Goal: Navigation & Orientation: Find specific page/section

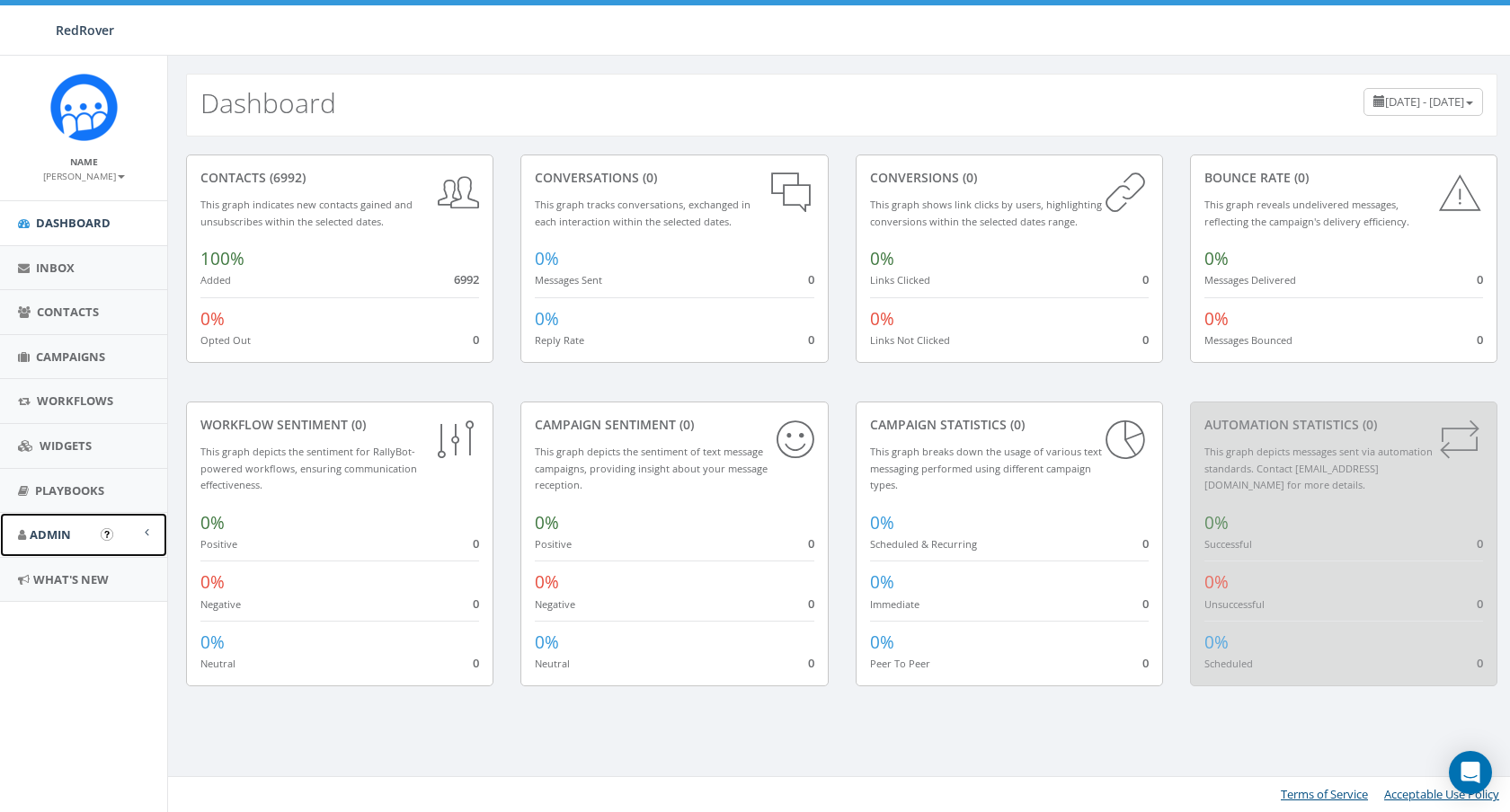
click at [99, 531] on link "Admin" at bounding box center [84, 535] width 167 height 44
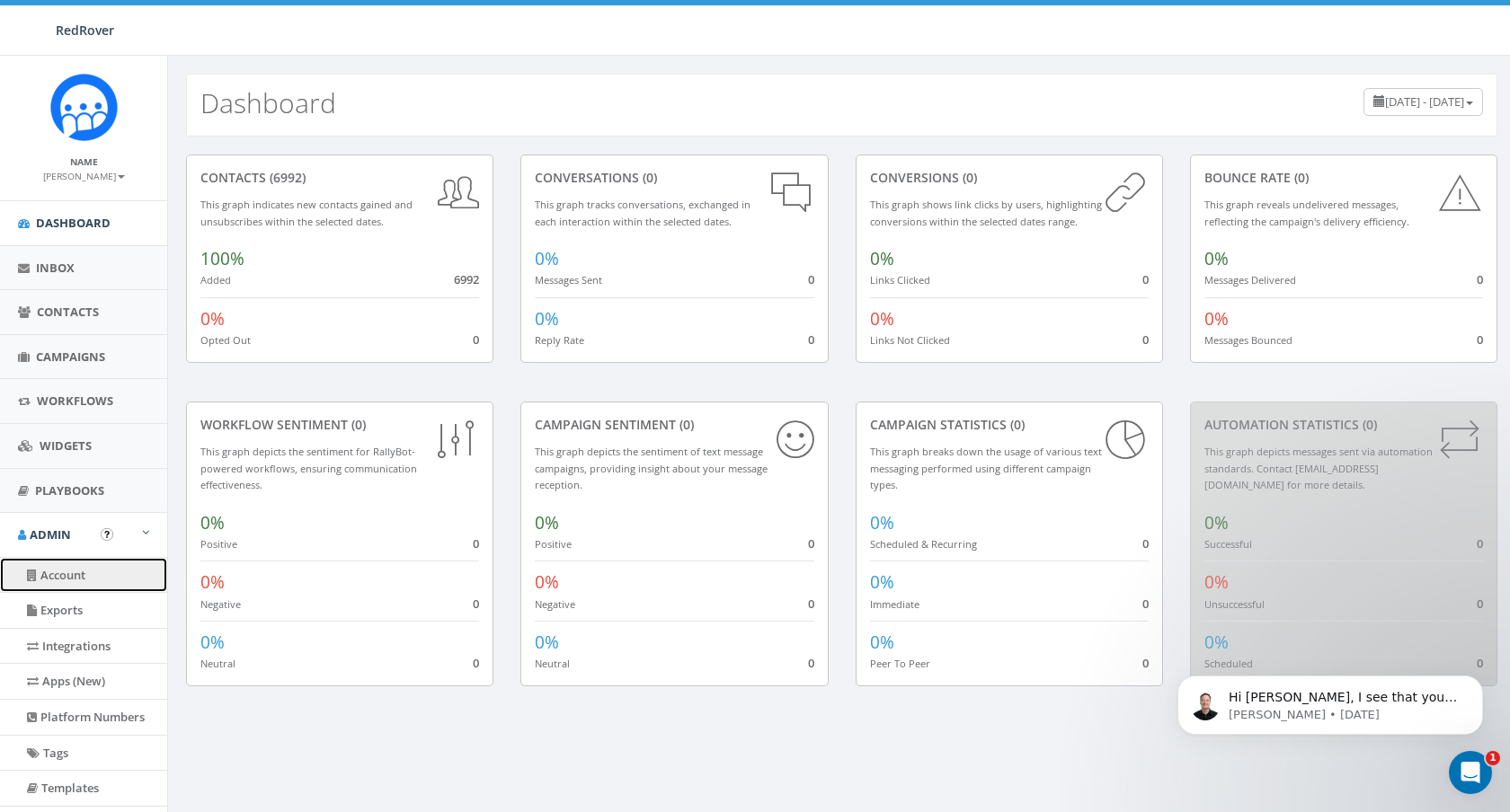
click at [100, 576] on link "Account" at bounding box center [84, 575] width 167 height 35
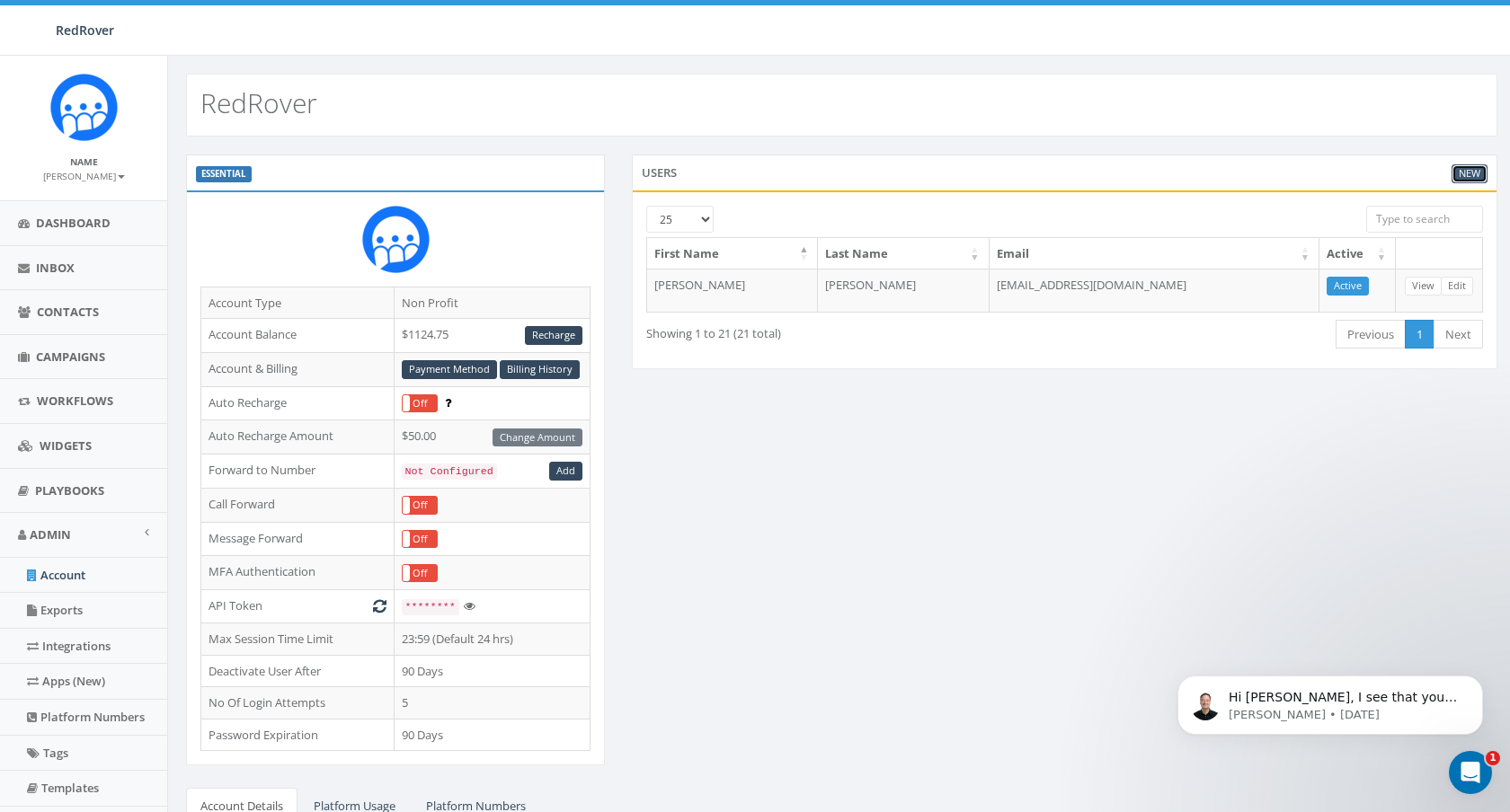
click at [1475, 172] on link "New" at bounding box center [1469, 174] width 36 height 19
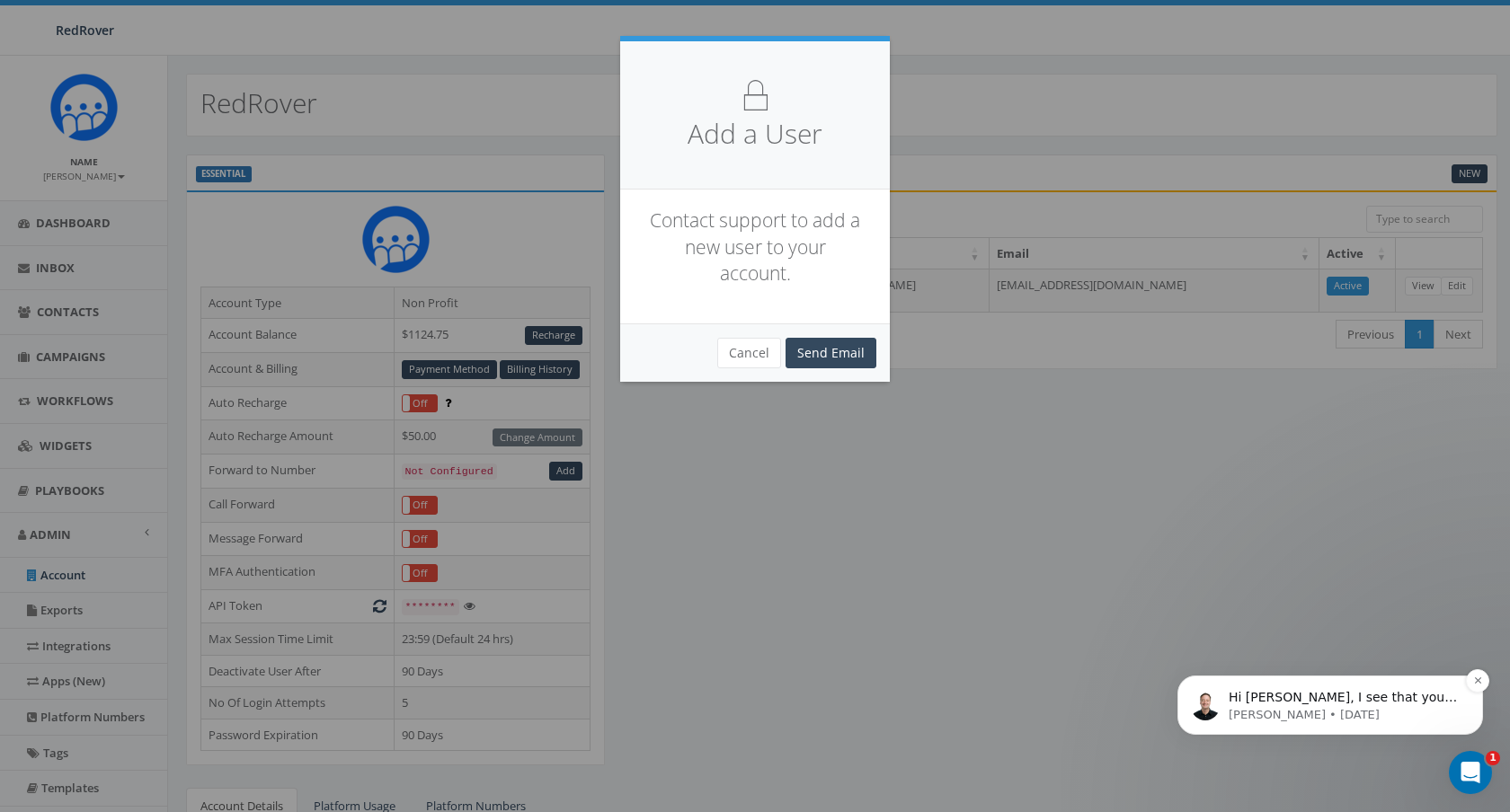
click at [1437, 703] on p "Hi Erin, I see that your verification submission was rejected. In reviewing the…" at bounding box center [1345, 698] width 232 height 18
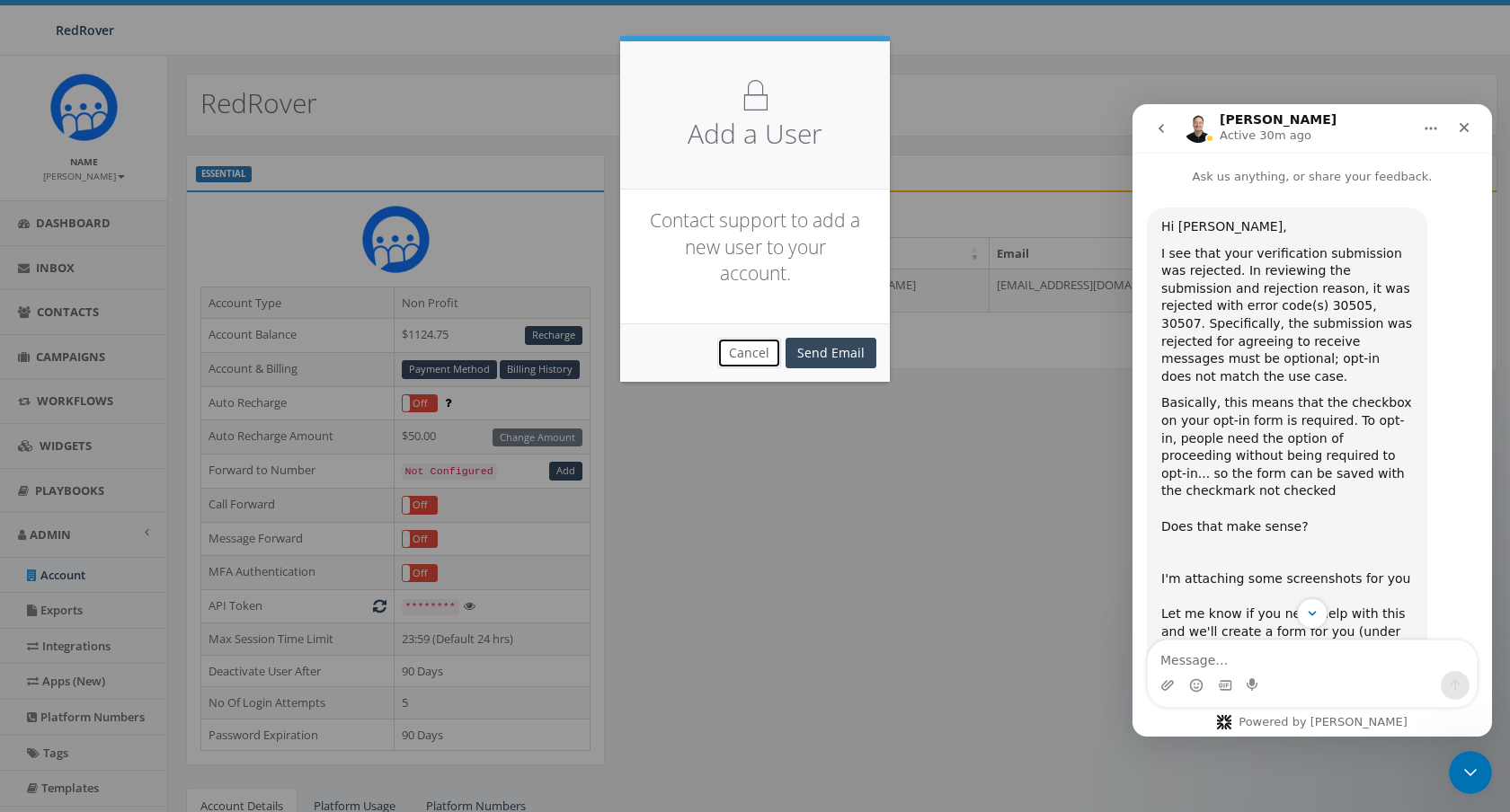
click at [760, 358] on button "Cancel" at bounding box center [748, 353] width 64 height 30
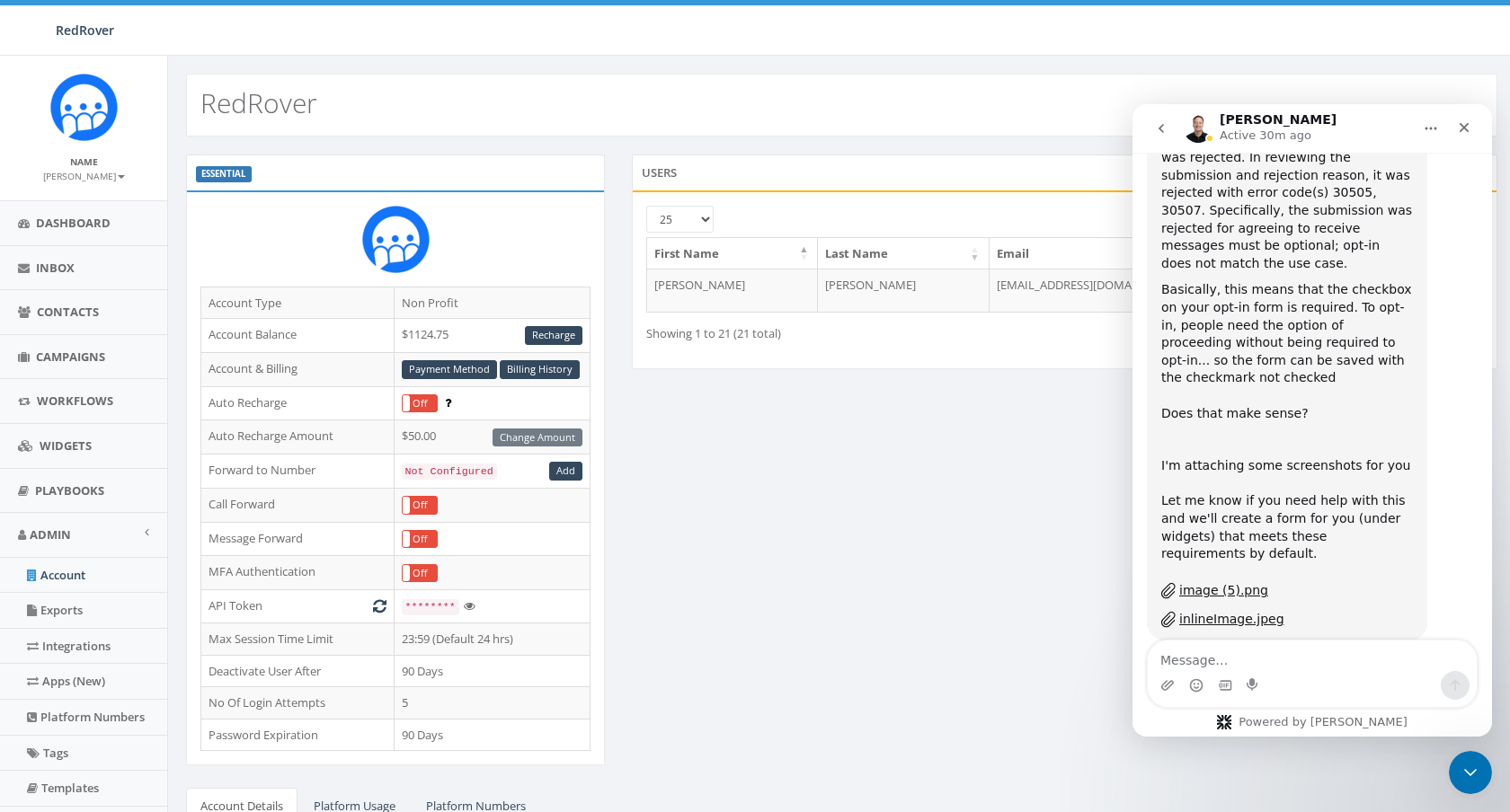
scroll to position [115, 0]
click at [1223, 579] on div "image (5).png" at bounding box center [1224, 589] width 89 height 19
click at [1266, 609] on div "inlineImage.jpeg" at bounding box center [1231, 618] width 106 height 19
click at [1249, 609] on div "inlineImage.jpeg" at bounding box center [1231, 618] width 106 height 19
click at [1132, 105] on html "James Active 30m ago Ask us anything, or share your feedback. Hi Erin, I see th…" at bounding box center [1312, 420] width 359 height 632
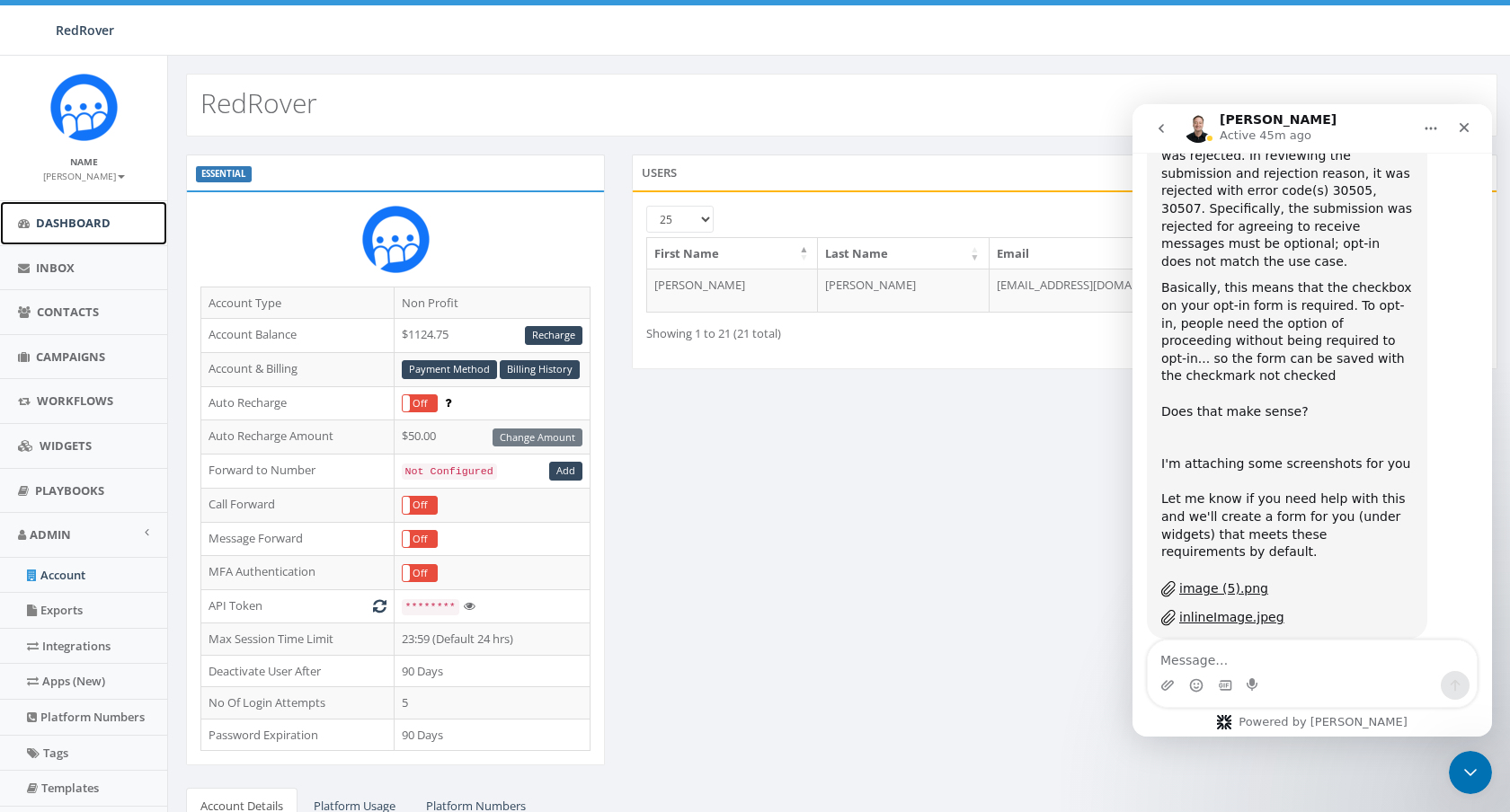
click at [89, 220] on span "Dashboard" at bounding box center [73, 222] width 74 height 16
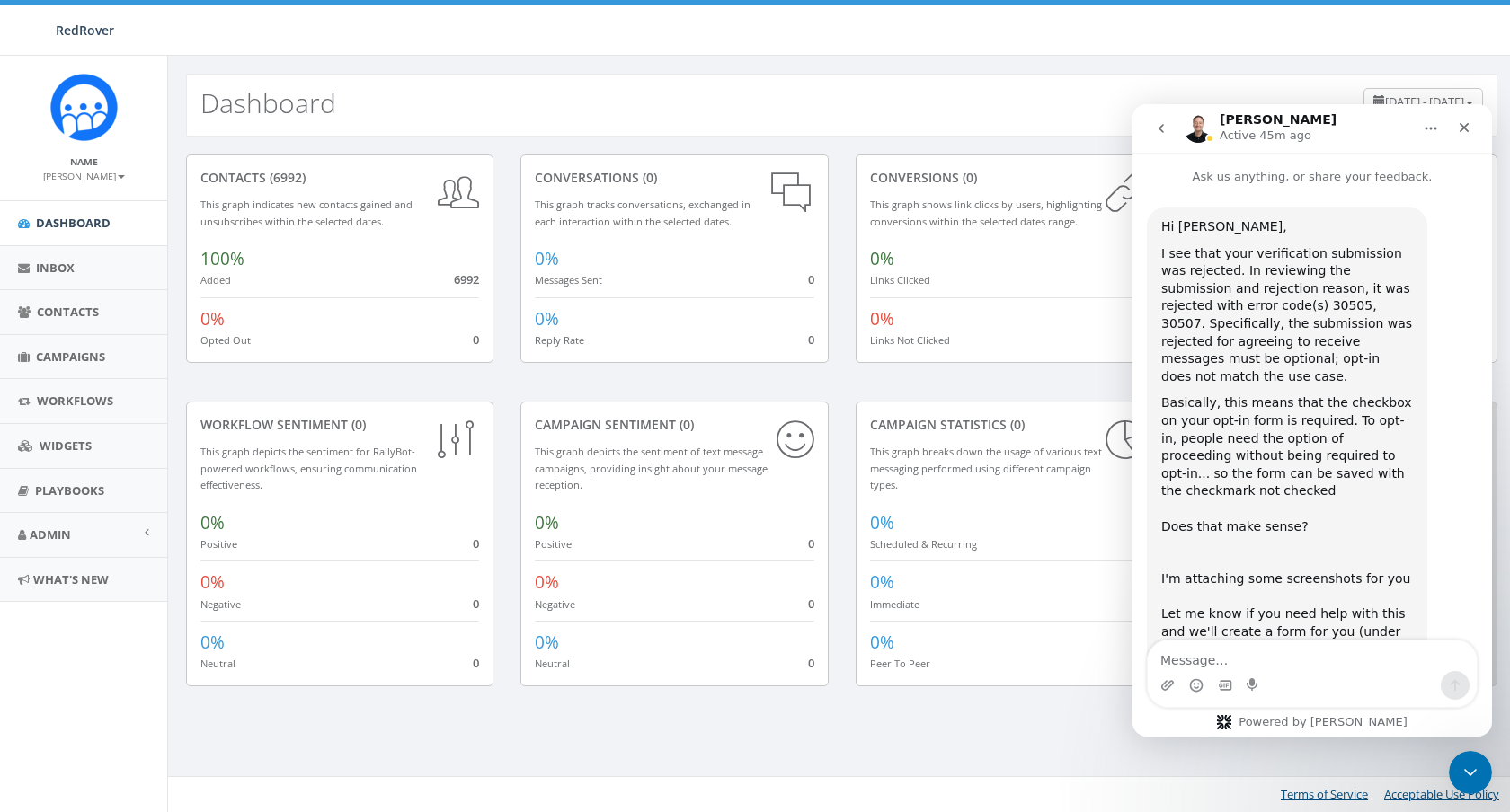
scroll to position [115, 0]
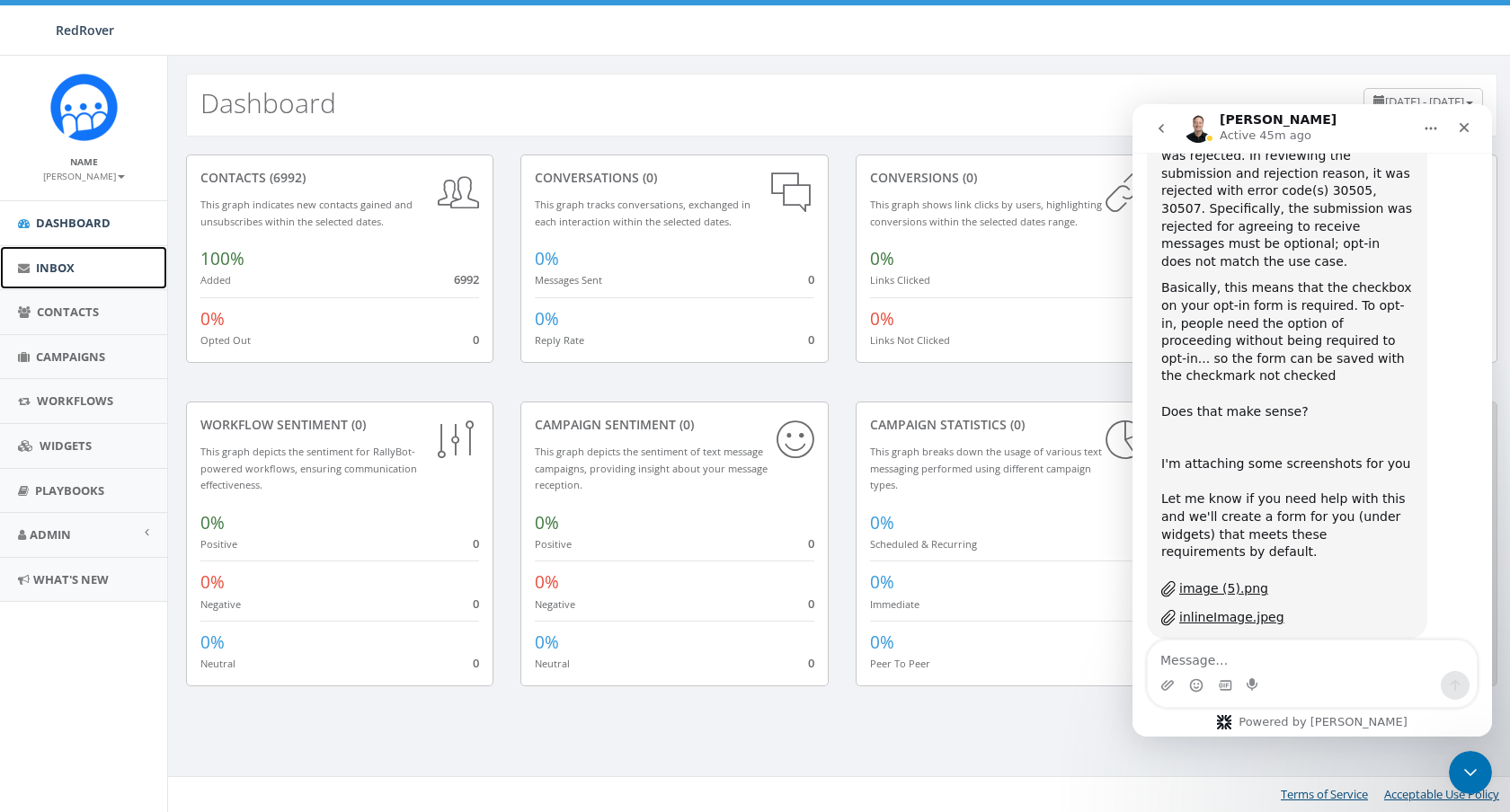
click at [73, 268] on span "Inbox" at bounding box center [55, 267] width 39 height 16
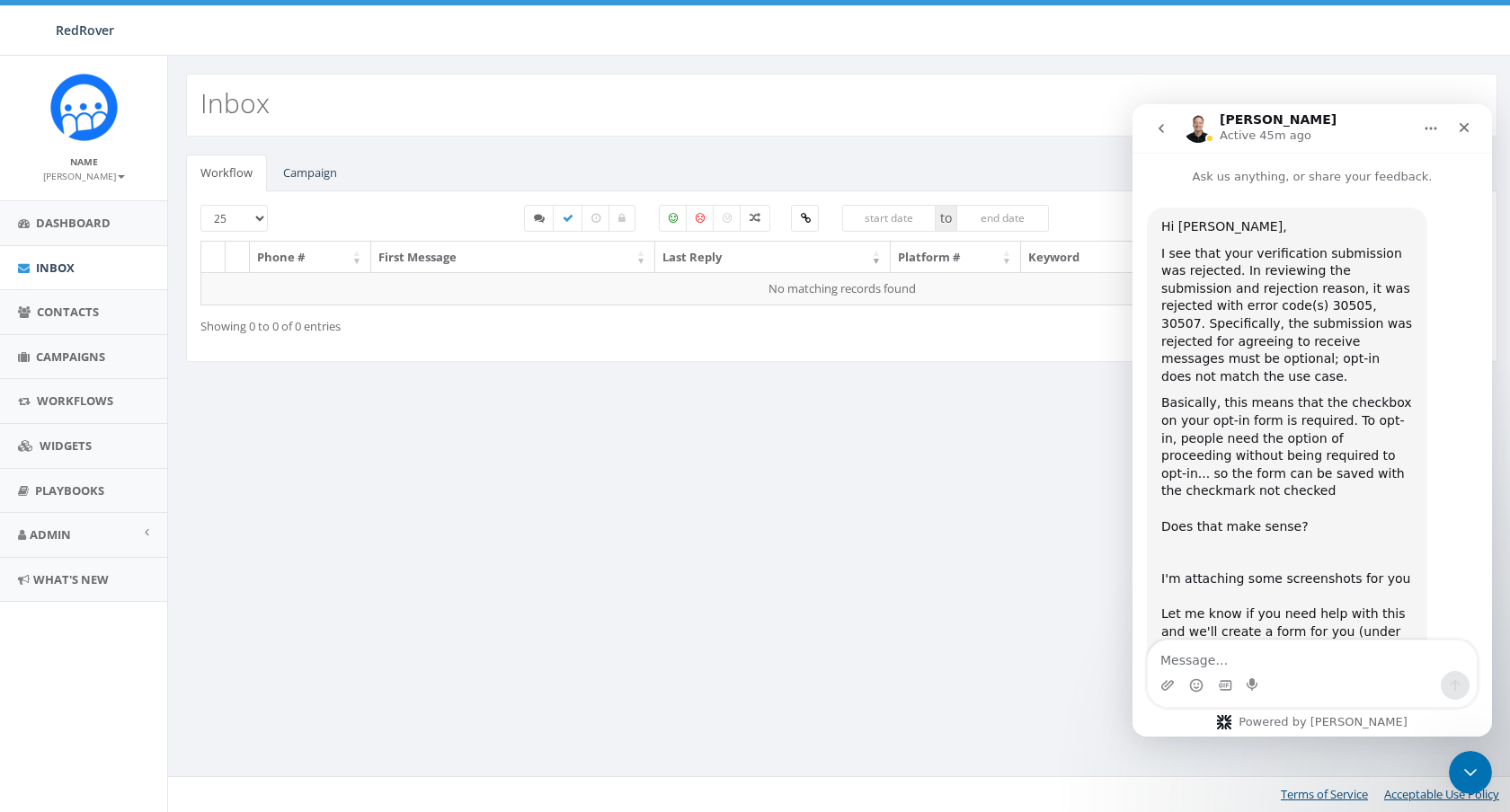
scroll to position [115, 0]
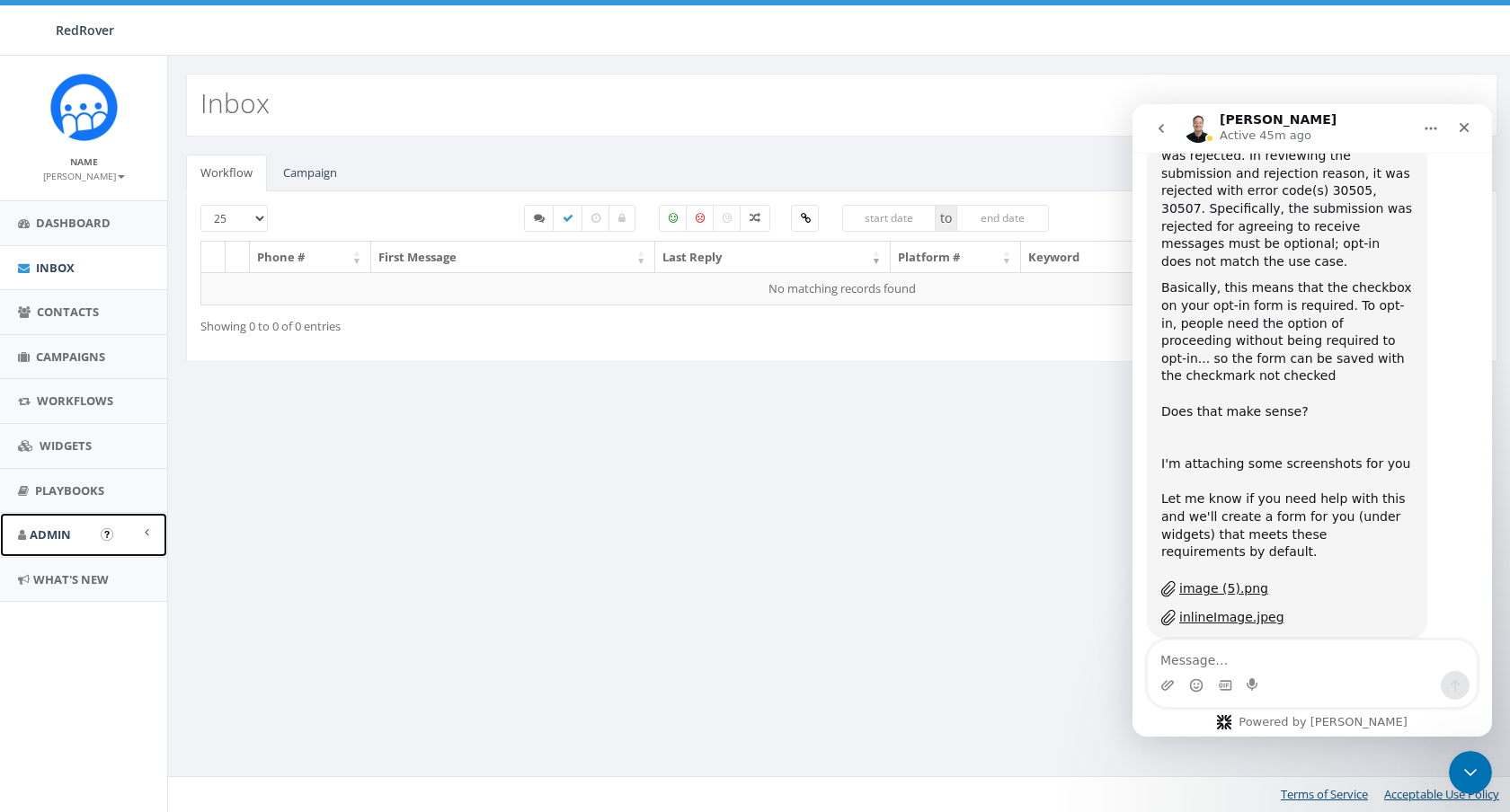
click at [73, 549] on link "Admin" at bounding box center [84, 535] width 167 height 44
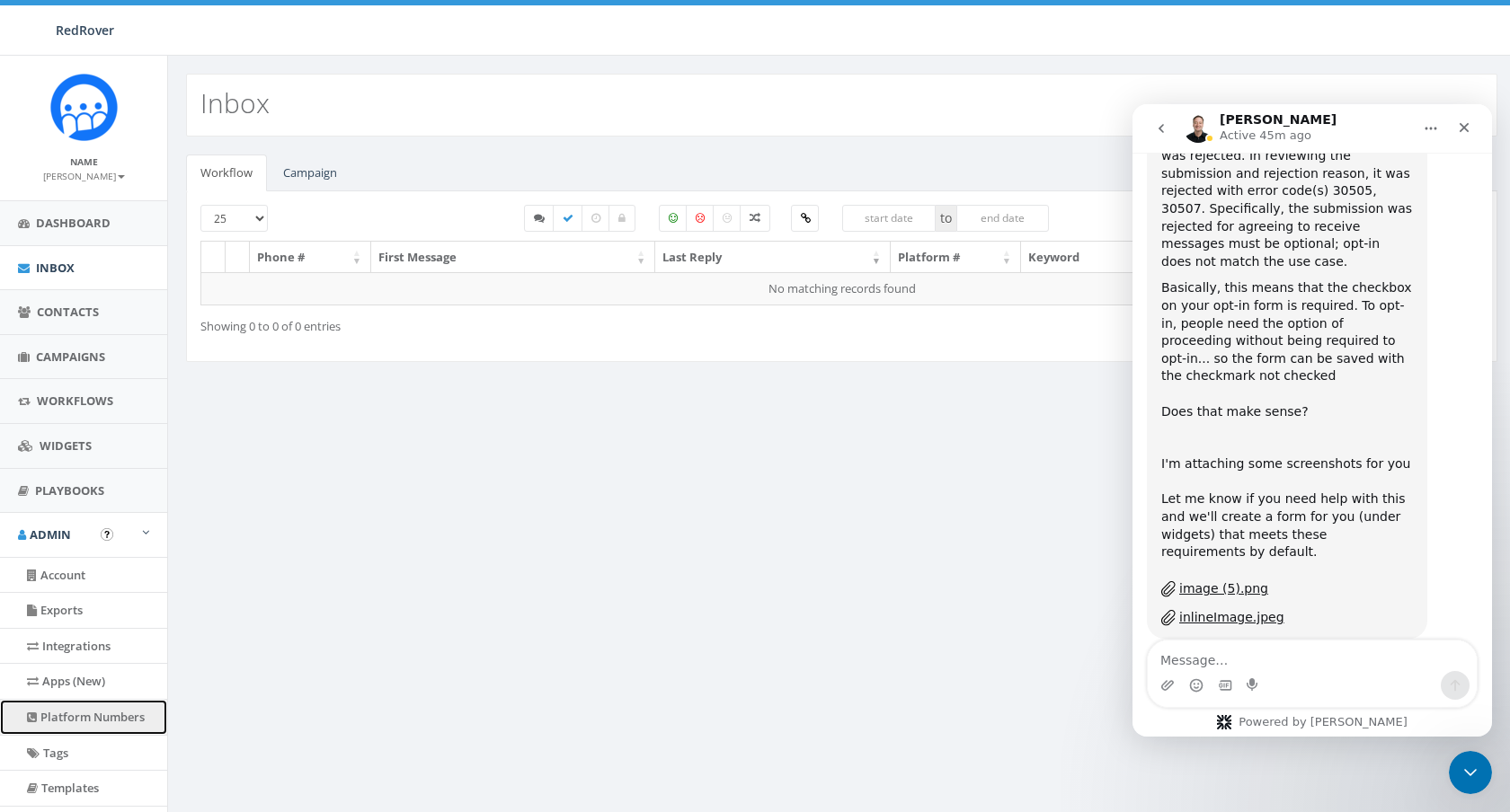
click at [92, 725] on link "Platform Numbers" at bounding box center [84, 717] width 167 height 35
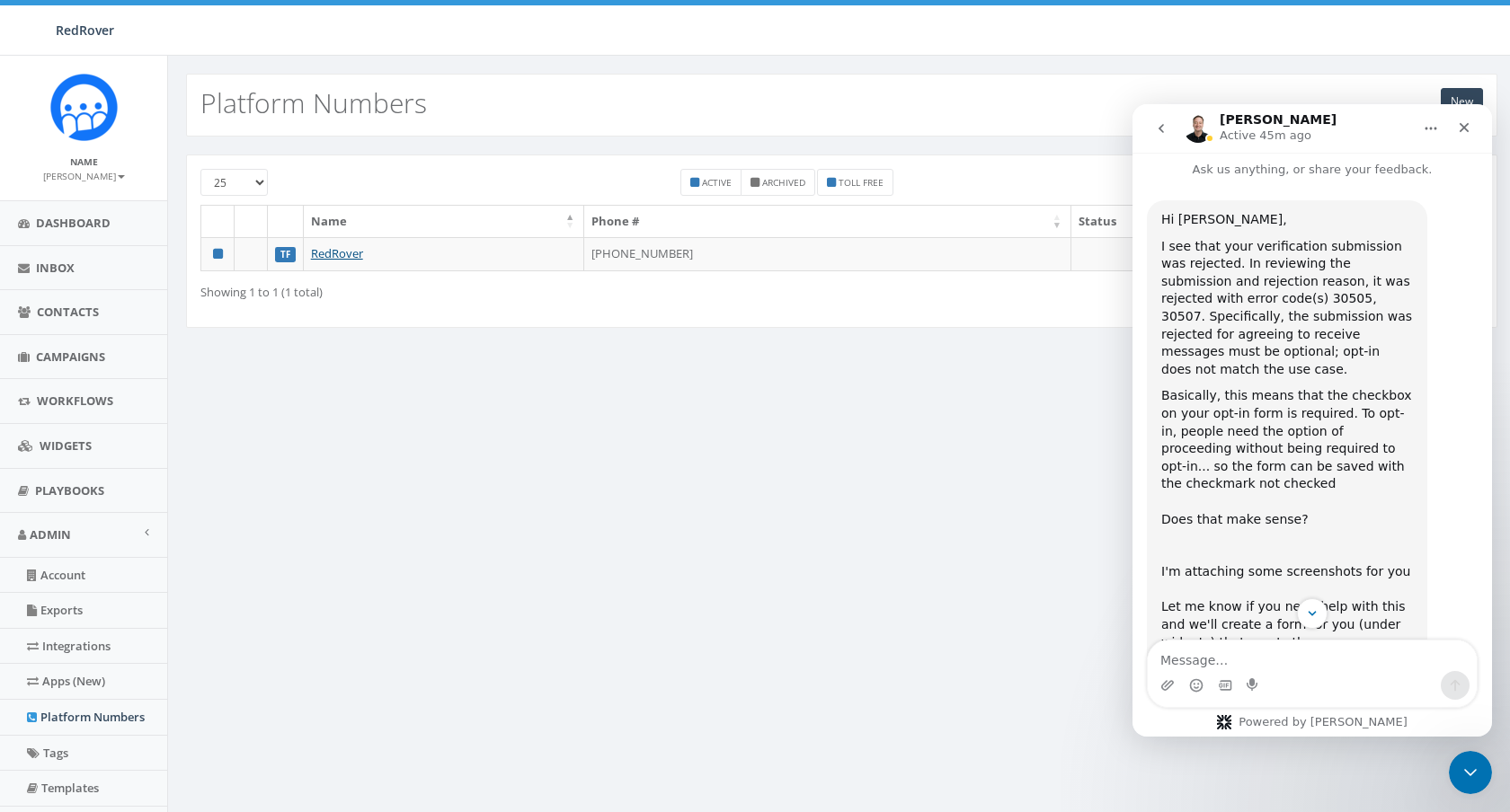
scroll to position [115, 0]
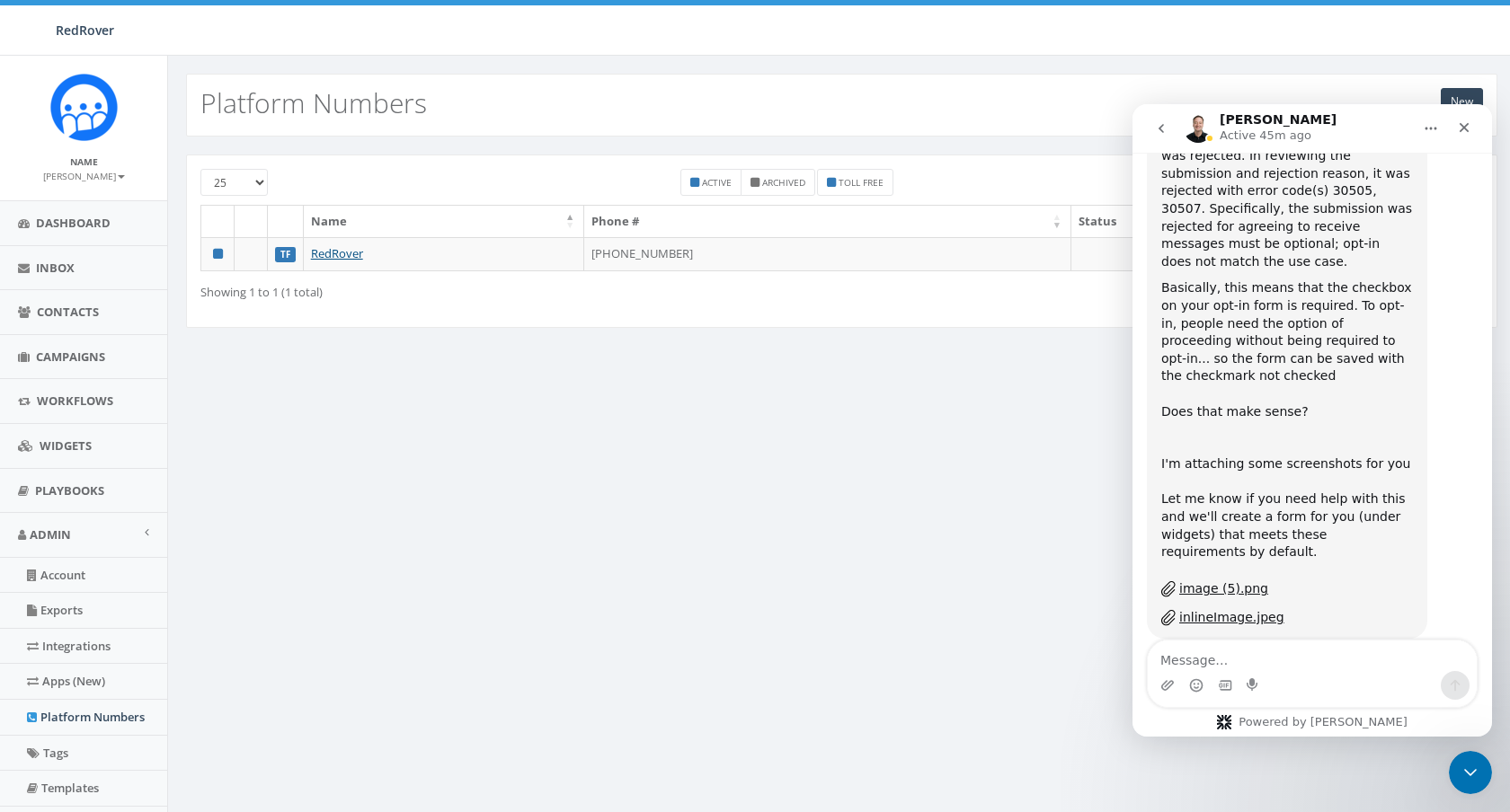
click at [980, 83] on div "New Platform Numbers" at bounding box center [842, 105] width 1311 height 63
click at [1471, 133] on div "Close" at bounding box center [1463, 127] width 32 height 32
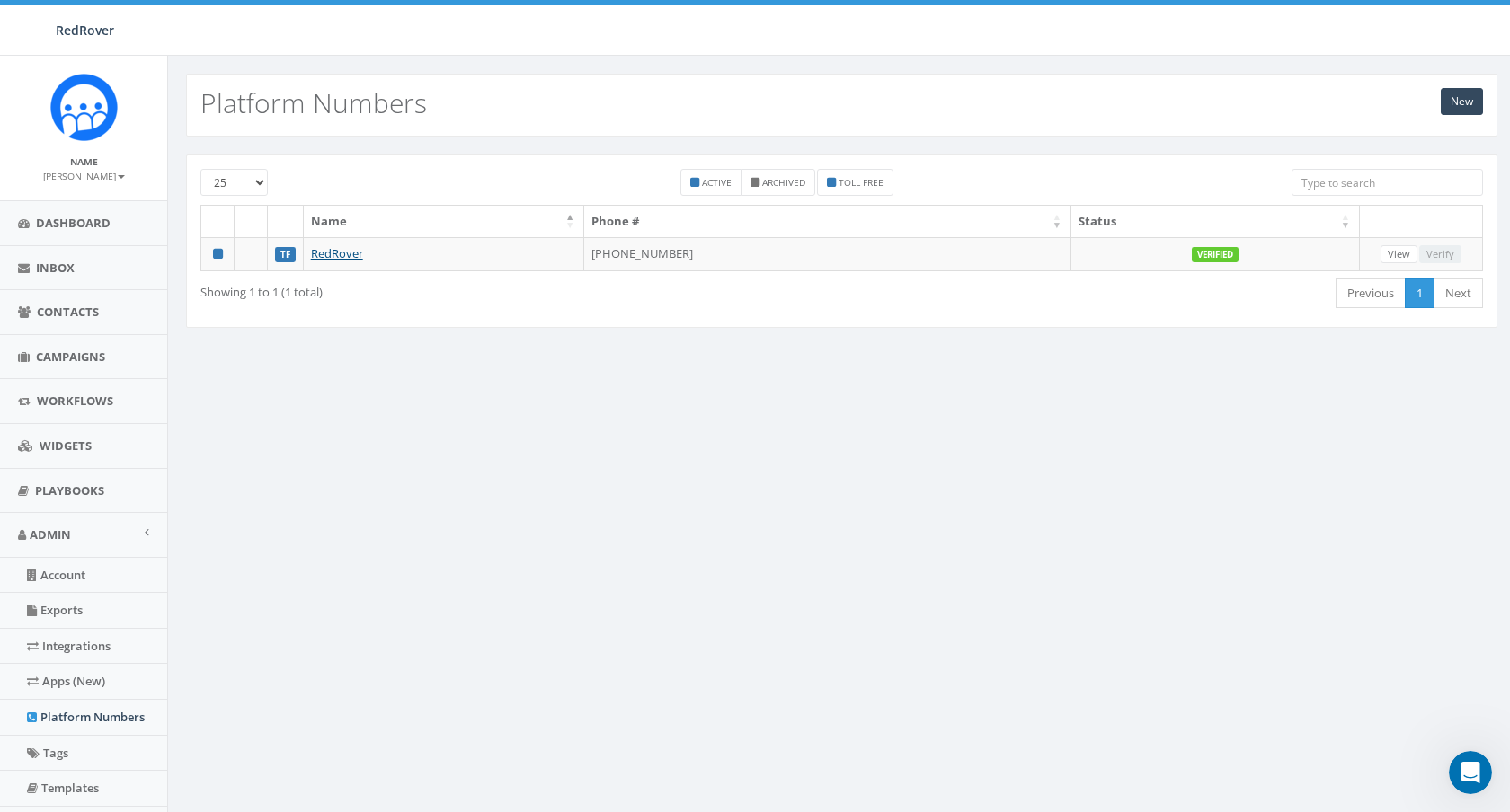
click at [1127, 486] on div "New Platform Numbers 25 50 100 Active Archived Toll Free Name Phone # Status TF…" at bounding box center [841, 532] width 1347 height 954
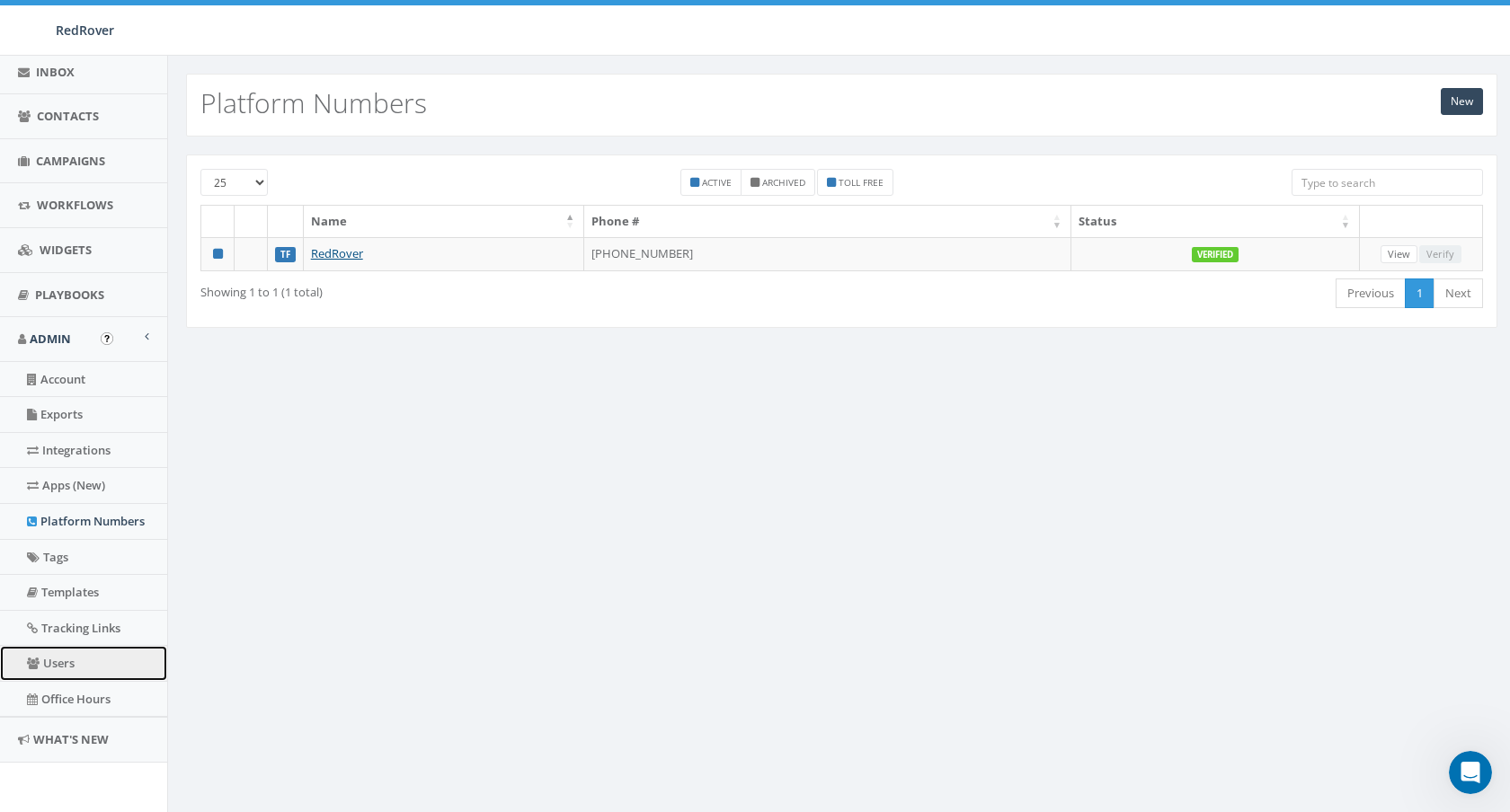
click at [68, 661] on link "Users" at bounding box center [84, 663] width 167 height 35
